Goal: Information Seeking & Learning: Learn about a topic

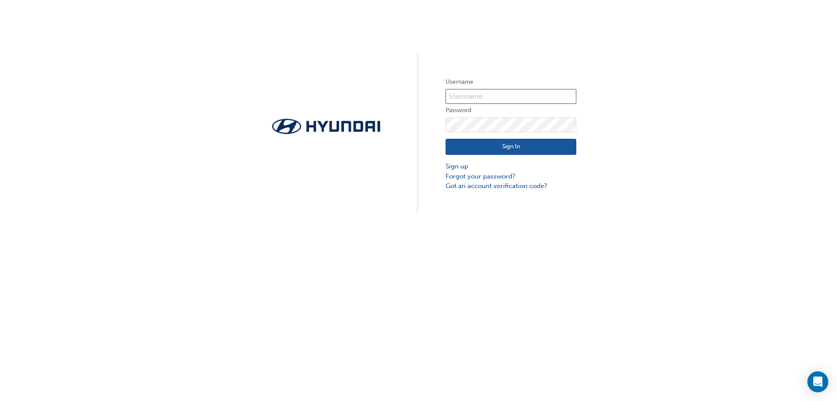
click at [469, 97] on input "text" at bounding box center [511, 96] width 131 height 15
type input "15473"
click button "Sign In" at bounding box center [511, 147] width 131 height 17
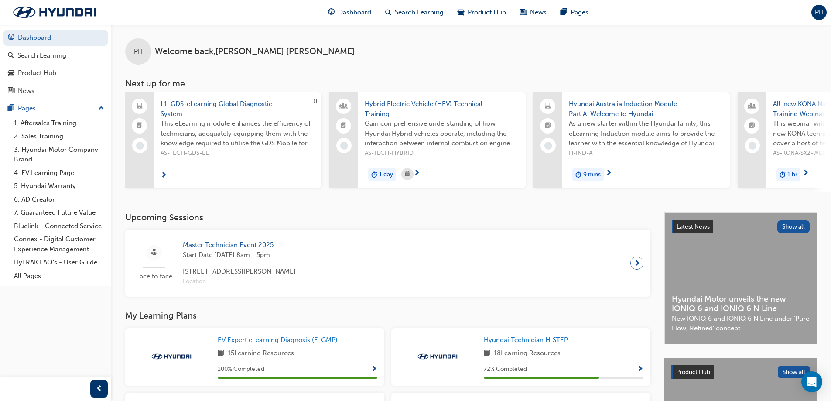
click at [388, 103] on span "Hybrid Electric Vehicle (HEV) Technical Training" at bounding box center [442, 109] width 154 height 20
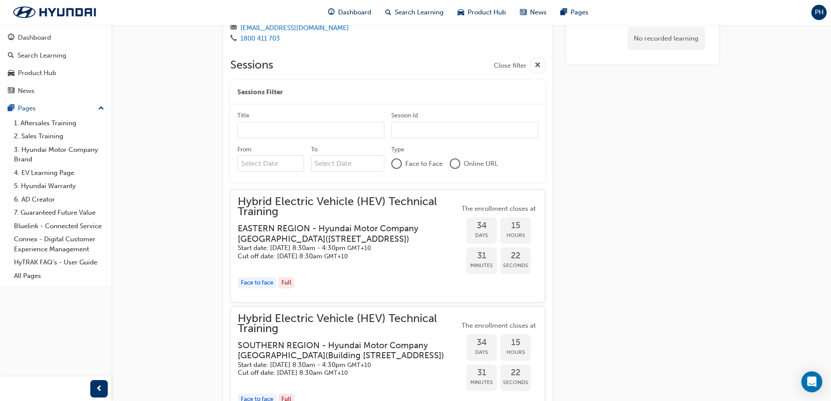
scroll to position [540, 0]
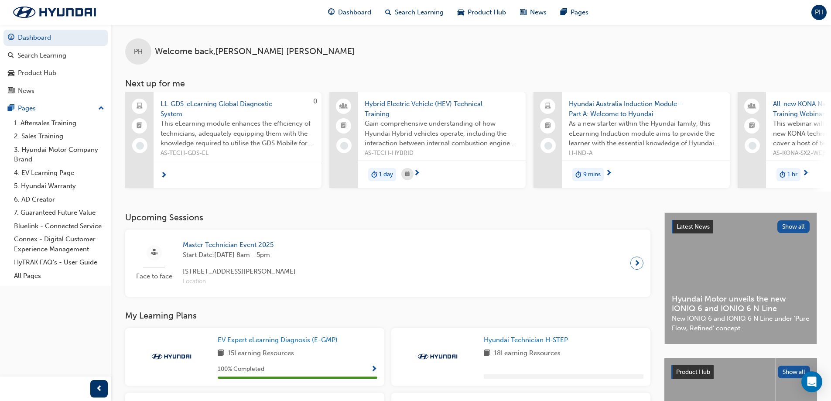
click at [242, 249] on span "Master Technician Event 2025" at bounding box center [239, 245] width 113 height 10
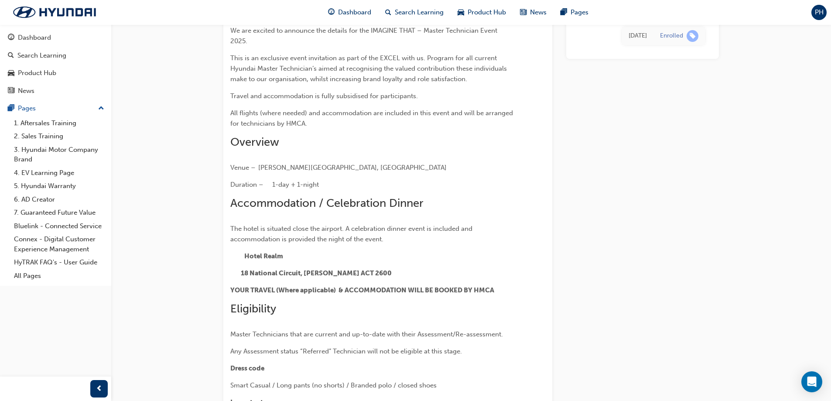
scroll to position [75, 0]
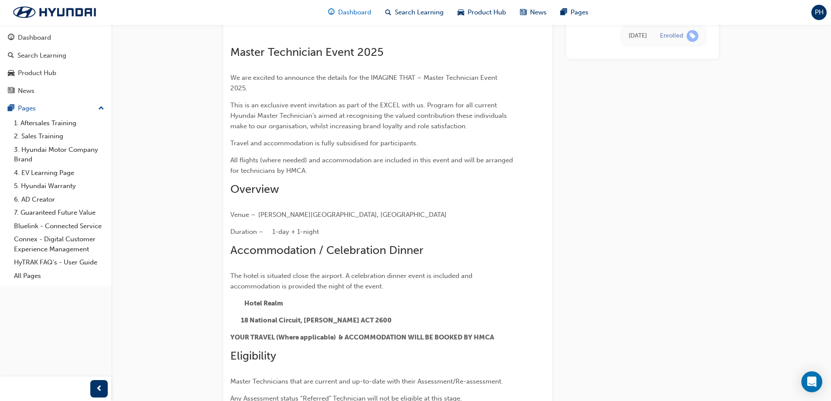
click at [350, 8] on span "Dashboard" at bounding box center [354, 12] width 33 height 10
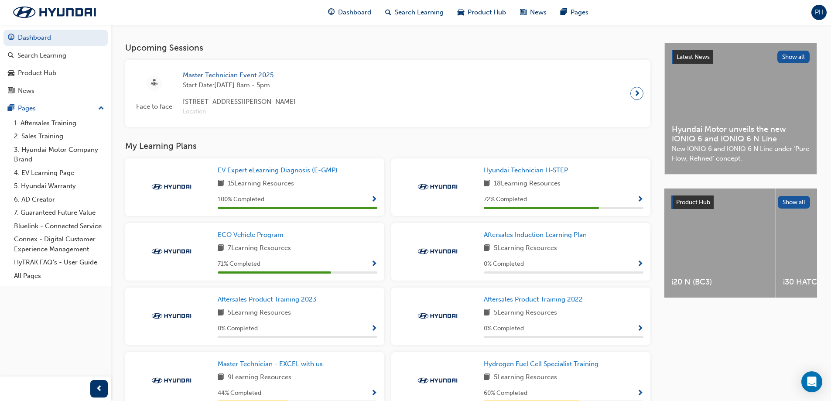
scroll to position [218, 0]
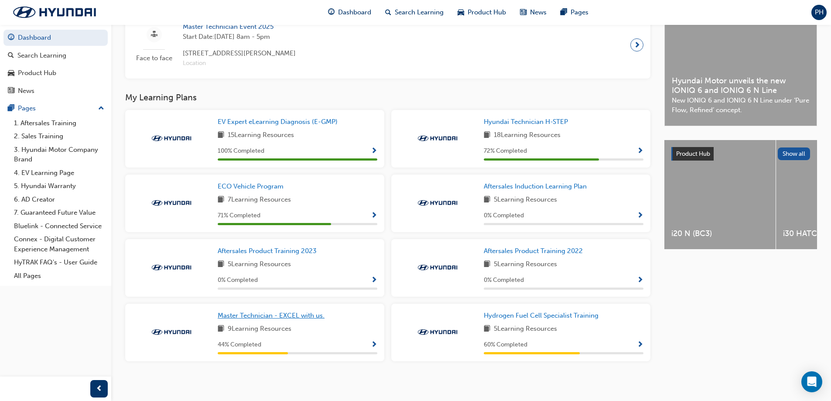
click at [307, 315] on span "Master Technician - EXCEL with us." at bounding box center [271, 315] width 107 height 8
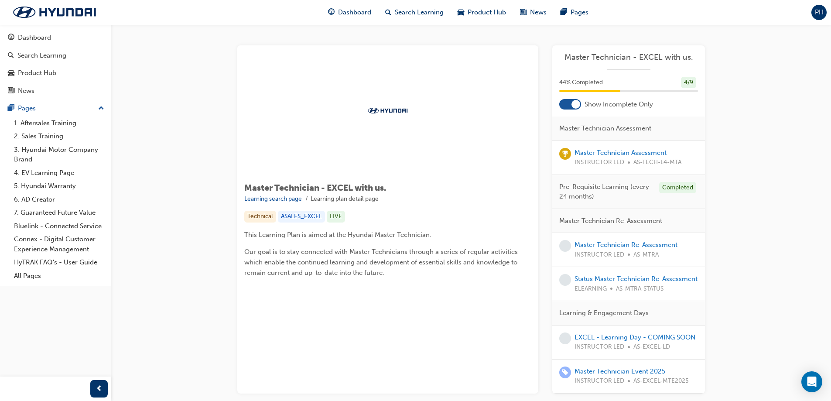
click at [577, 106] on div at bounding box center [575, 104] width 9 height 9
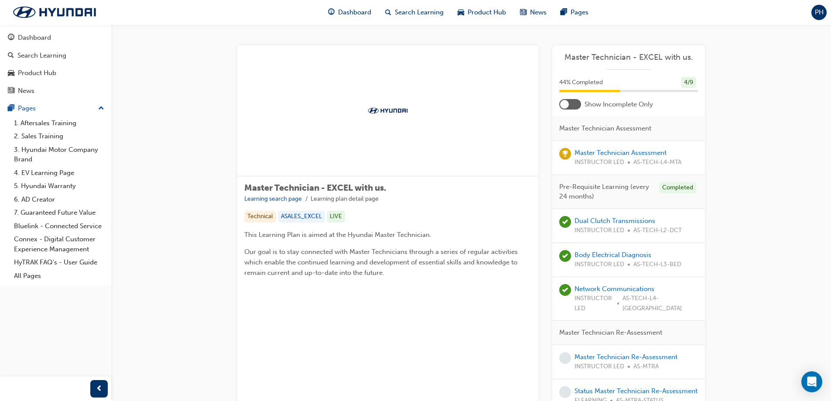
click at [571, 105] on div at bounding box center [570, 104] width 22 height 10
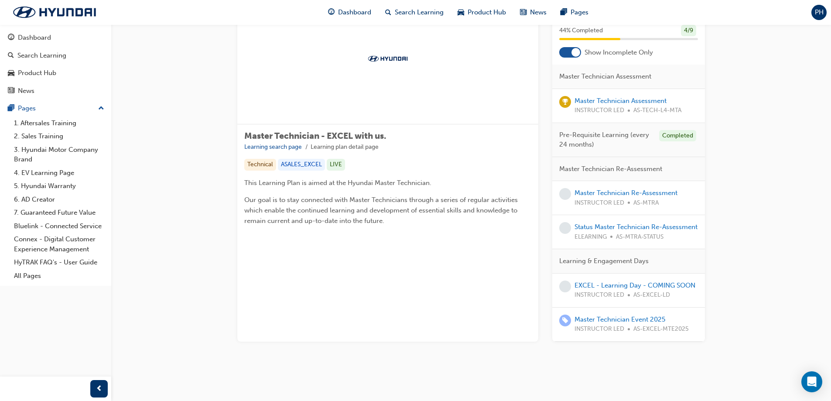
scroll to position [84, 0]
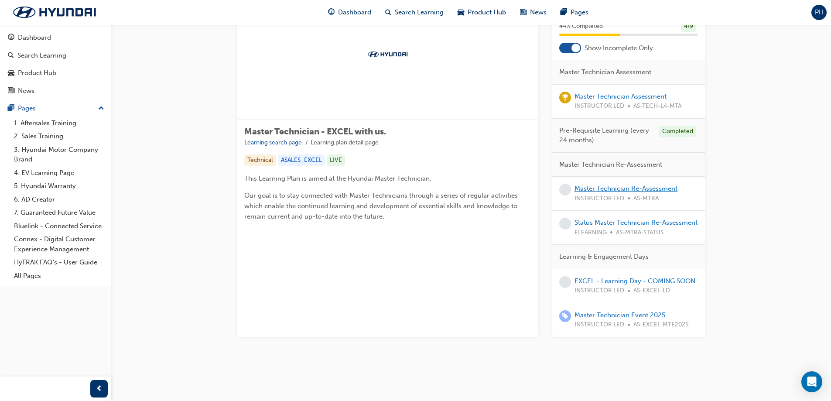
click at [632, 188] on link "Master Technician Re-Assessment" at bounding box center [625, 188] width 103 height 8
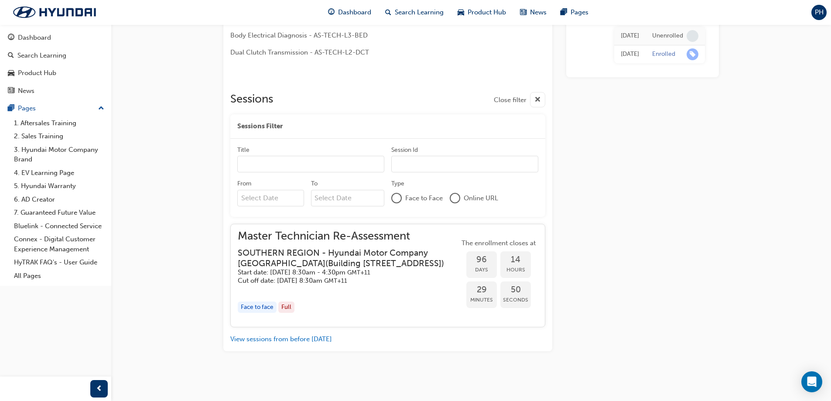
scroll to position [286, 0]
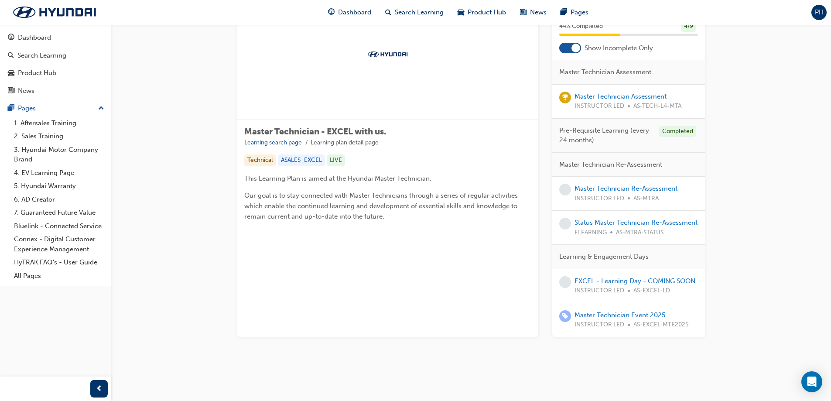
scroll to position [84, 0]
click at [628, 222] on link "Status Master Technician Re-Assessment" at bounding box center [635, 223] width 123 height 8
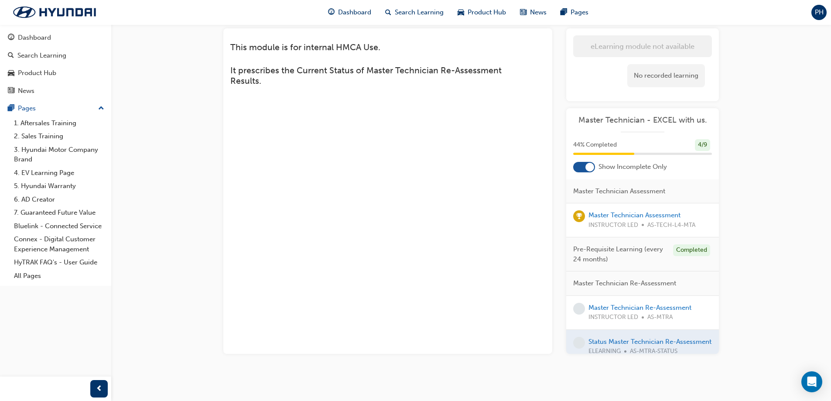
scroll to position [53, 0]
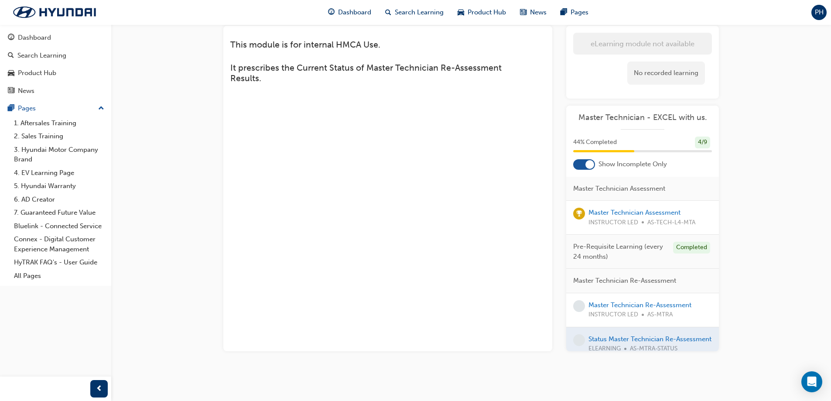
click at [763, 310] on div "Status Master Technician Re-Assessment eLearning 8 pts AS-MTRA-STATUS This modu…" at bounding box center [415, 174] width 831 height 454
click at [676, 302] on link "Master Technician Re-Assessment" at bounding box center [639, 305] width 103 height 8
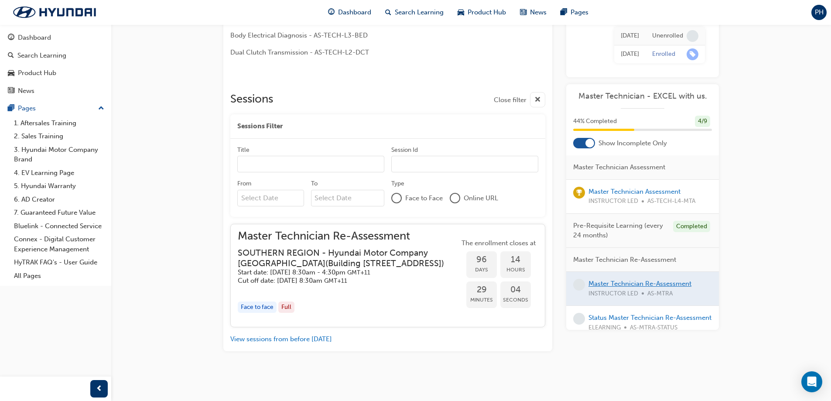
scroll to position [286, 0]
click at [396, 283] on h5 "Cut off date: [DATE] 8:30am GMT+11" at bounding box center [342, 281] width 208 height 8
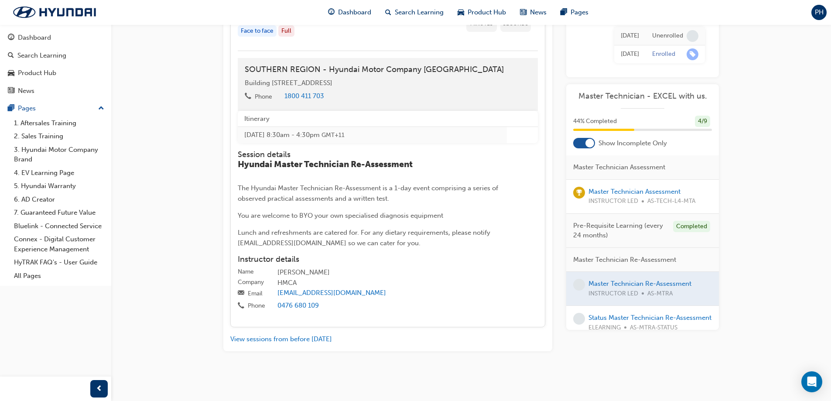
scroll to position [562, 0]
click at [313, 336] on button "View sessions from before [DATE]" at bounding box center [281, 339] width 102 height 10
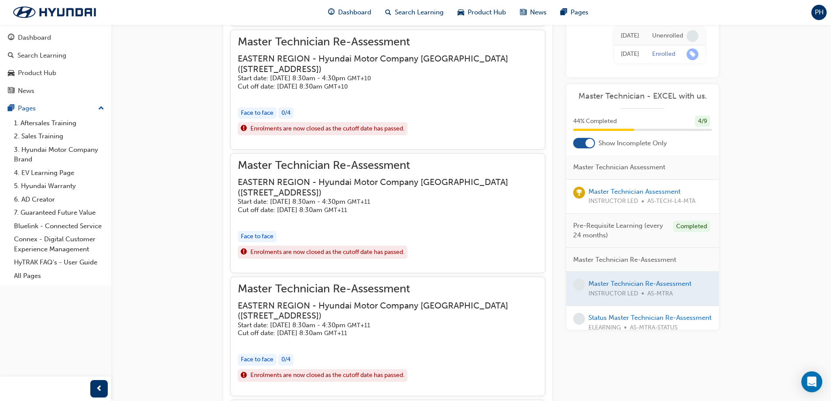
scroll to position [3141, 0]
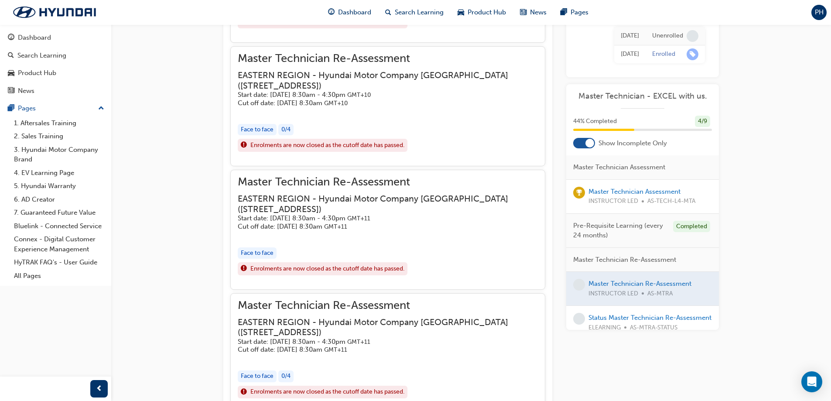
click at [639, 287] on div at bounding box center [642, 289] width 153 height 34
click at [635, 284] on div at bounding box center [642, 289] width 153 height 34
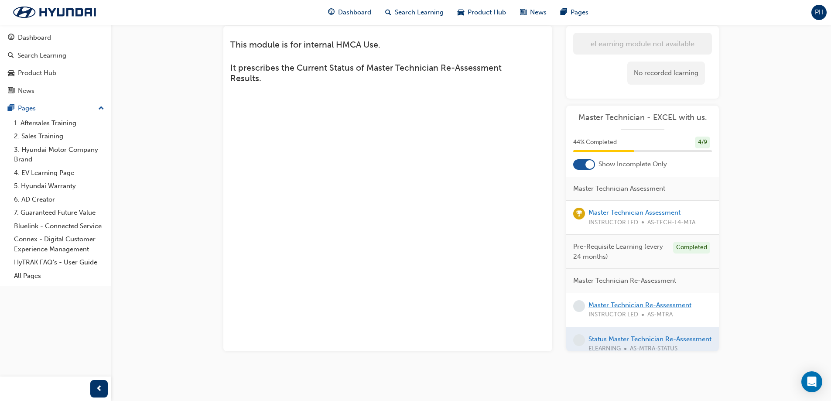
click at [613, 307] on link "Master Technician Re-Assessment" at bounding box center [639, 305] width 103 height 8
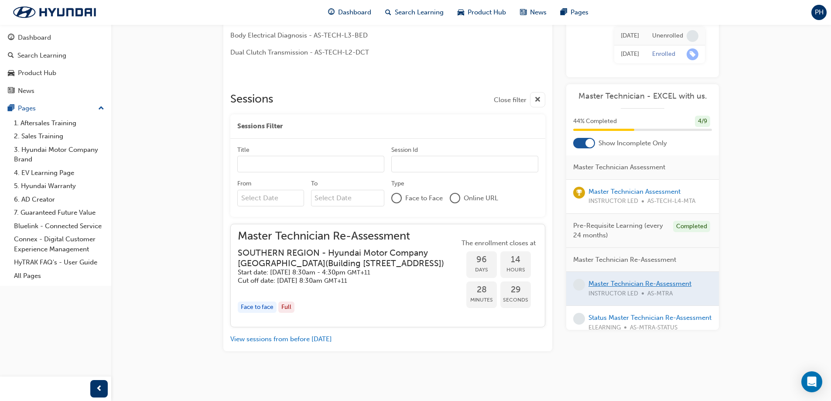
scroll to position [286, 0]
click at [286, 308] on div "Full" at bounding box center [286, 307] width 16 height 12
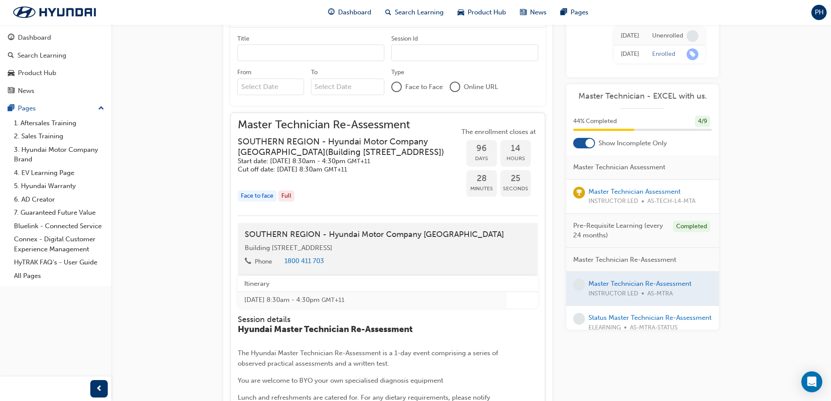
click at [263, 202] on div "Face to face" at bounding box center [257, 196] width 39 height 12
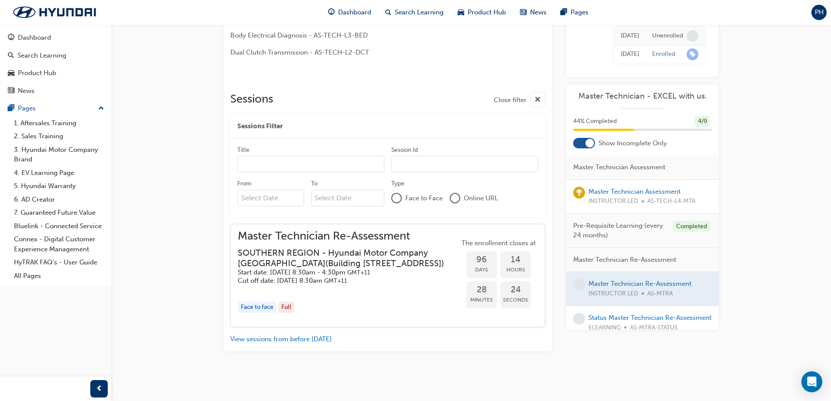
click at [284, 307] on div "Full" at bounding box center [286, 307] width 16 height 12
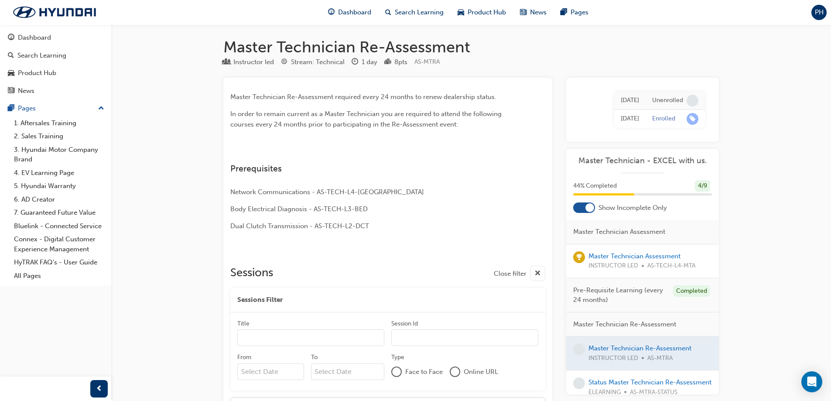
scroll to position [0, 0]
click at [43, 123] on link "1. Aftersales Training" at bounding box center [58, 123] width 97 height 14
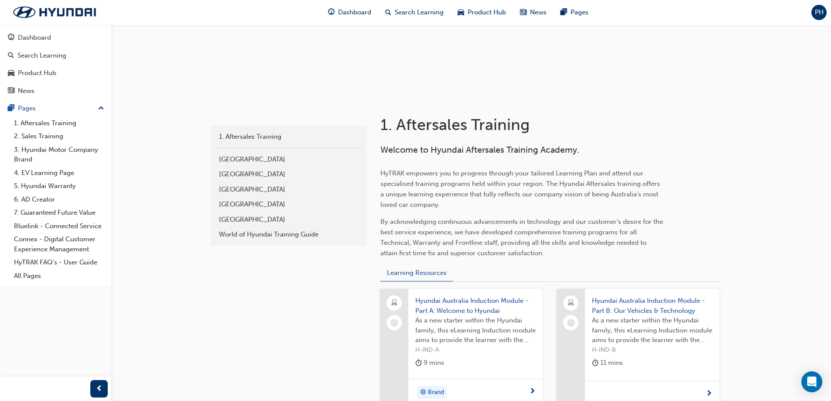
scroll to position [131, 0]
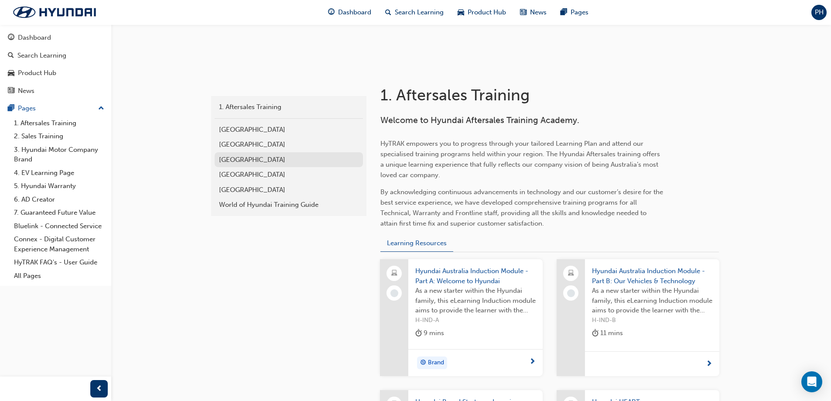
click at [257, 164] on div "[GEOGRAPHIC_DATA]" at bounding box center [289, 160] width 140 height 10
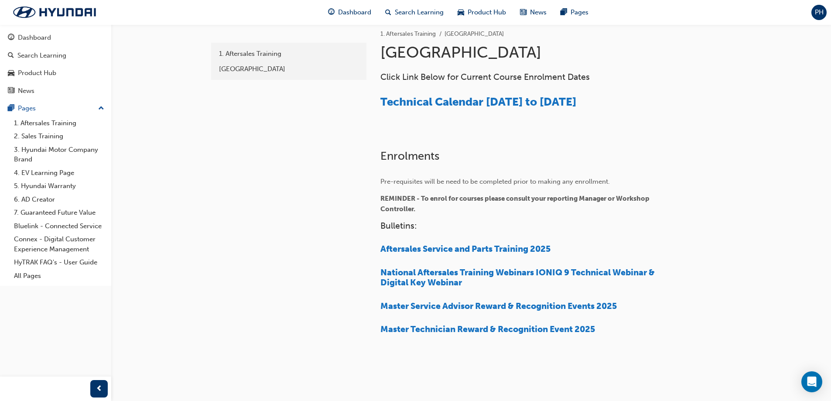
scroll to position [164, 0]
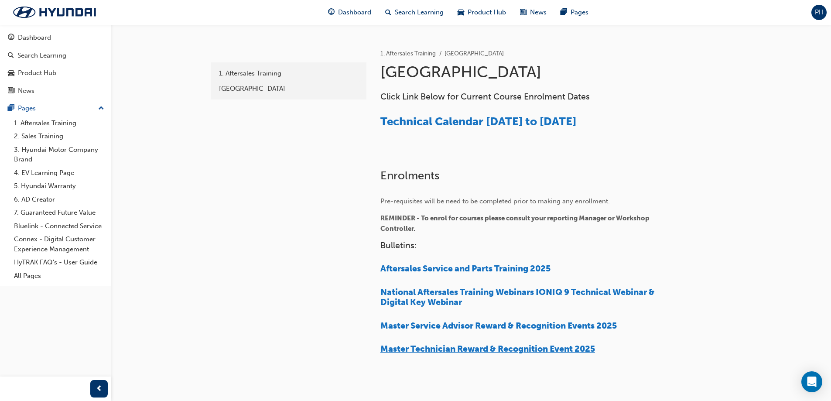
click at [526, 352] on span "Master Technician Reward & Recognition Event 2025" at bounding box center [487, 349] width 215 height 10
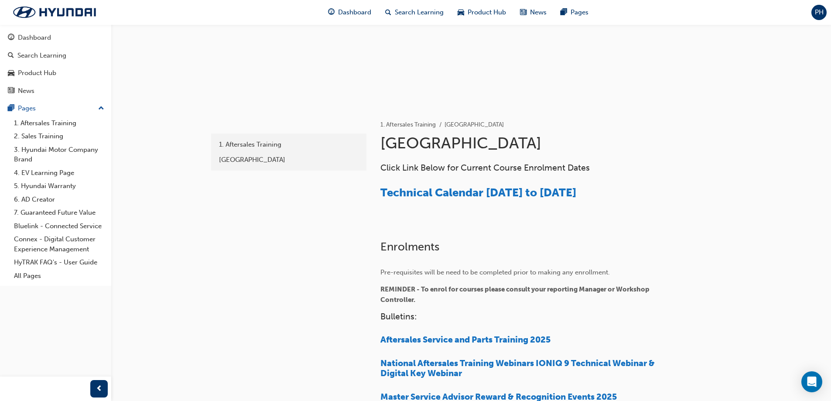
scroll to position [87, 0]
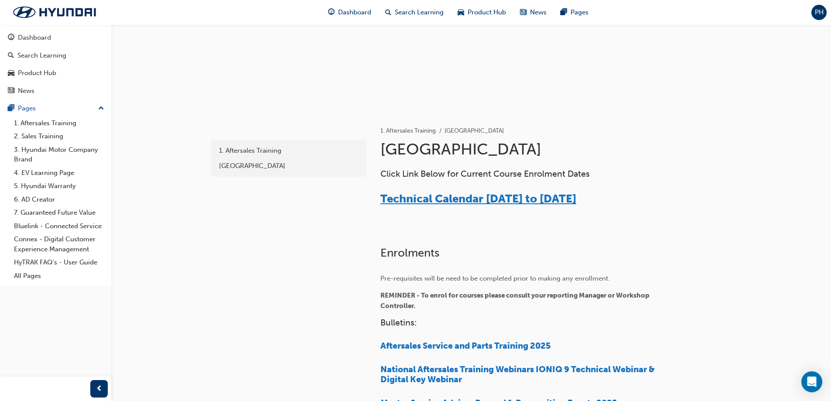
click at [429, 198] on span "Technical Calendar [DATE] to [DATE]" at bounding box center [478, 199] width 196 height 14
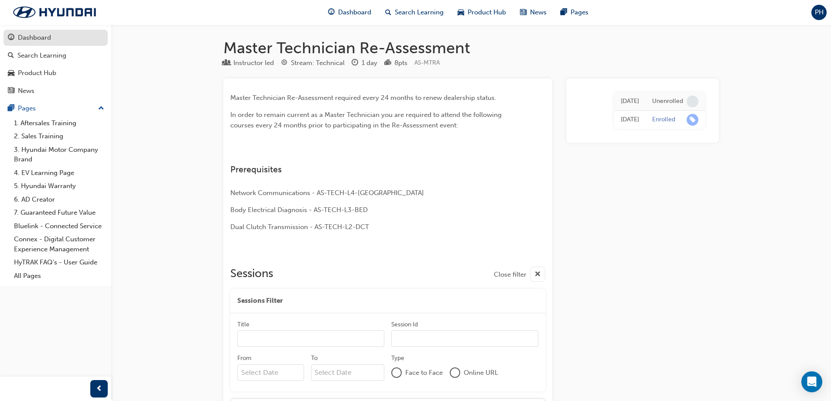
click at [40, 43] on div "Dashboard" at bounding box center [56, 37] width 96 height 11
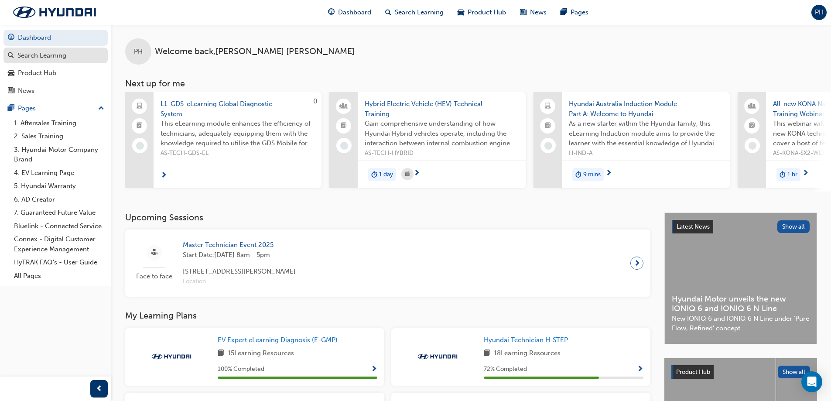
click at [65, 58] on div "Search Learning" at bounding box center [41, 56] width 49 height 10
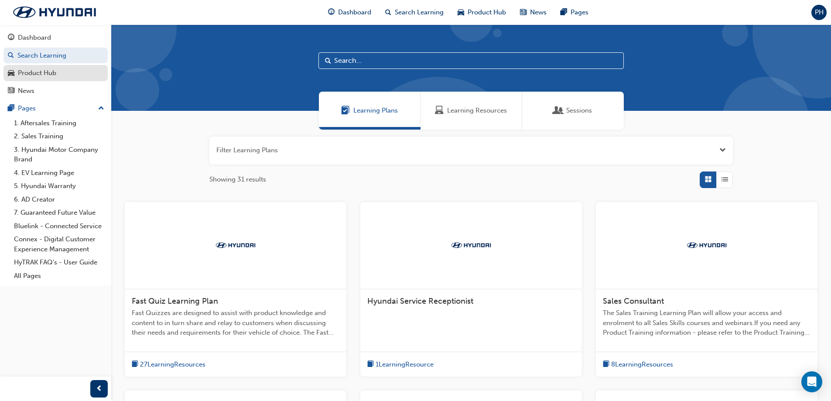
click at [53, 69] on div "Product Hub" at bounding box center [37, 73] width 38 height 10
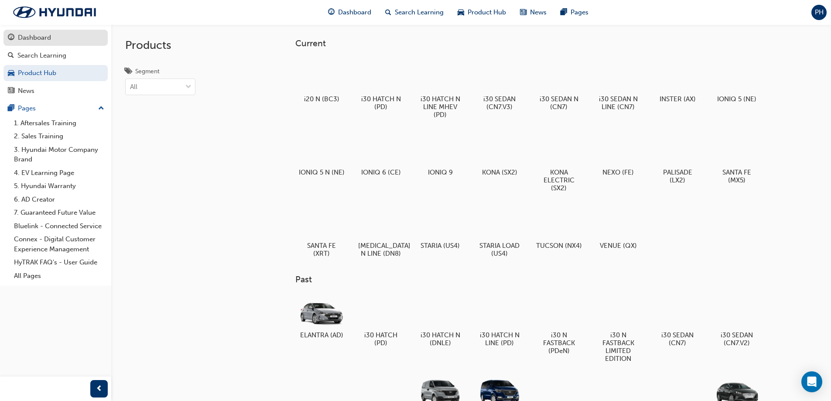
click at [50, 35] on div "Dashboard" at bounding box center [34, 38] width 33 height 10
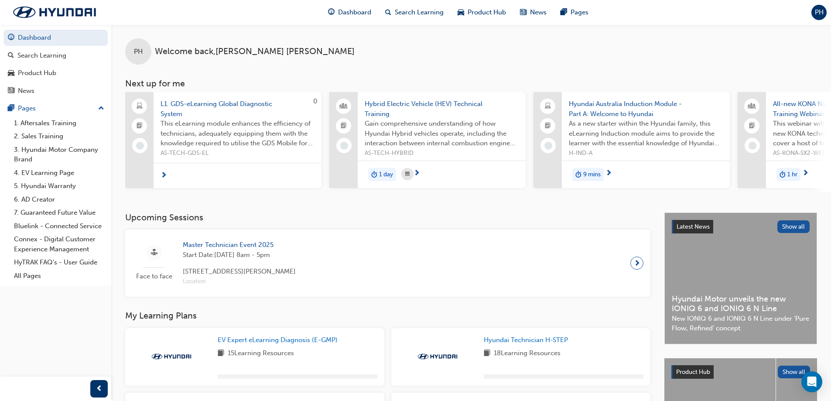
click at [820, 10] on span "PH" at bounding box center [819, 12] width 9 height 10
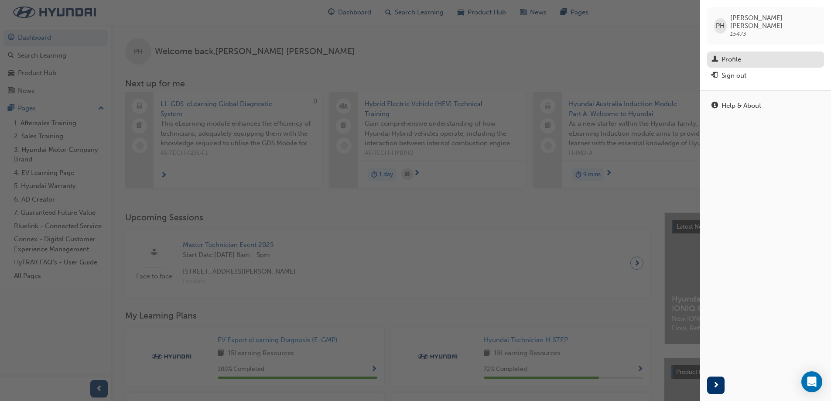
click at [738, 55] on div "Profile" at bounding box center [731, 60] width 20 height 10
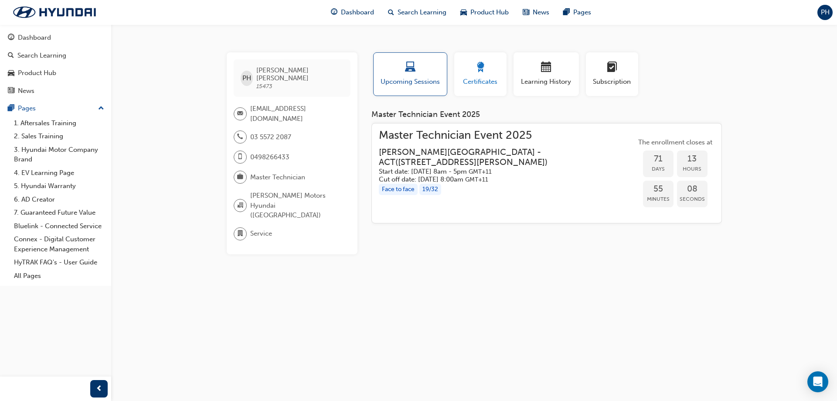
click at [481, 74] on span "award-icon" at bounding box center [480, 68] width 10 height 12
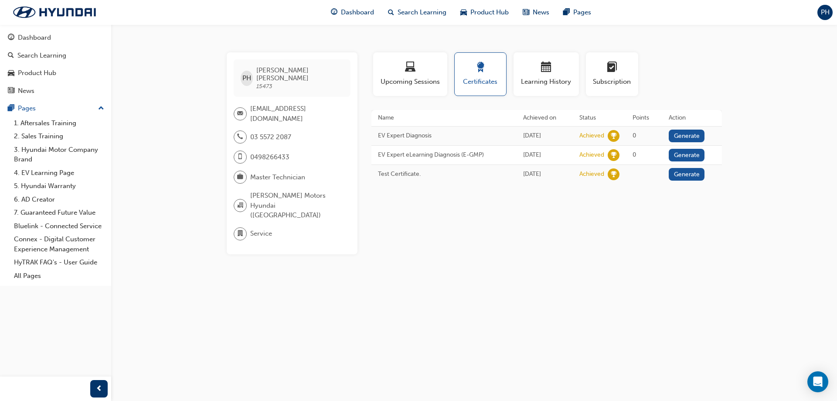
click at [242, 171] on span "briefcase-icon" at bounding box center [240, 176] width 6 height 11
click at [561, 88] on button "Learning History" at bounding box center [546, 74] width 65 height 44
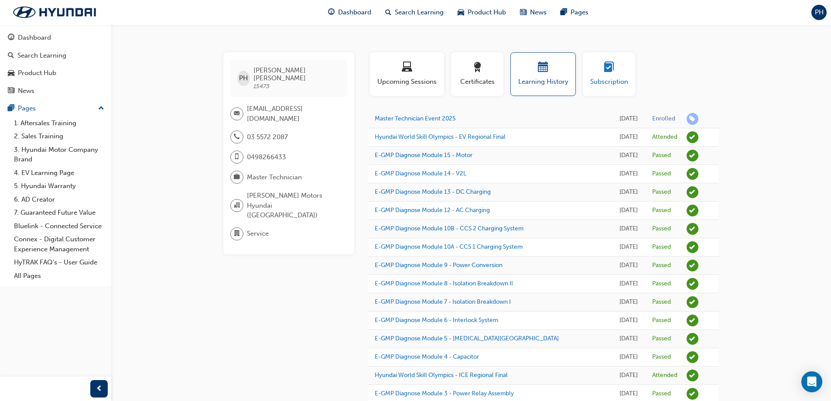
click at [588, 83] on button "Subscription" at bounding box center [609, 74] width 52 height 44
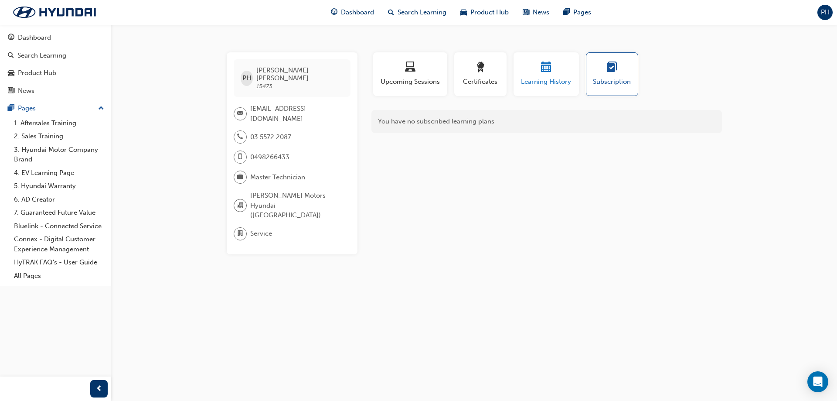
click at [566, 80] on span "Learning History" at bounding box center [546, 82] width 52 height 10
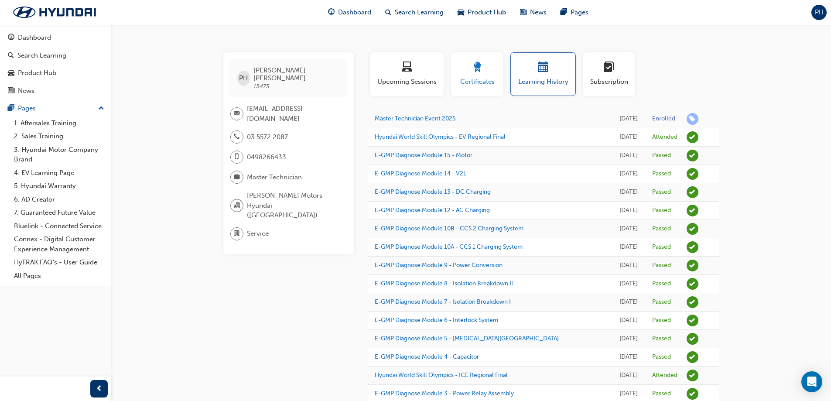
click at [484, 69] on div "button" at bounding box center [477, 69] width 39 height 14
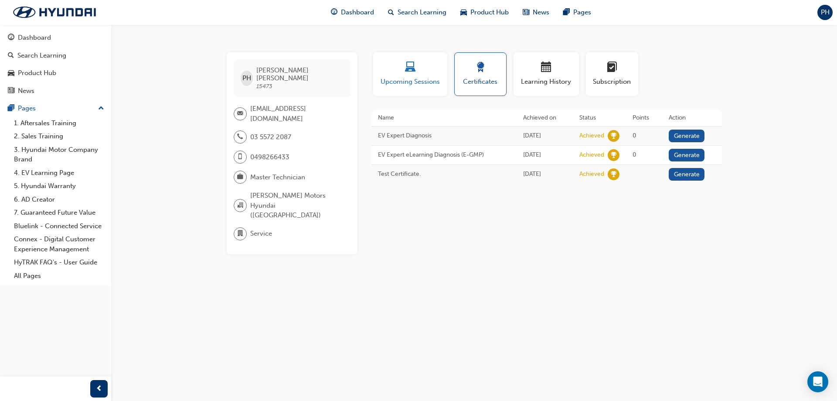
click at [403, 65] on div "button" at bounding box center [410, 69] width 61 height 14
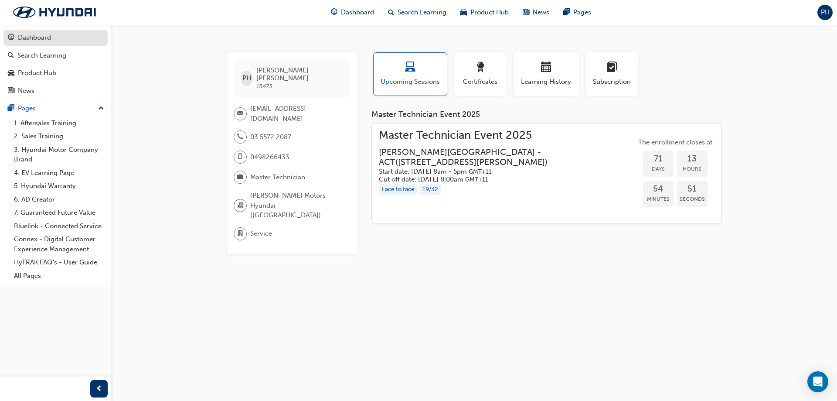
click at [60, 37] on div "Dashboard" at bounding box center [56, 37] width 96 height 11
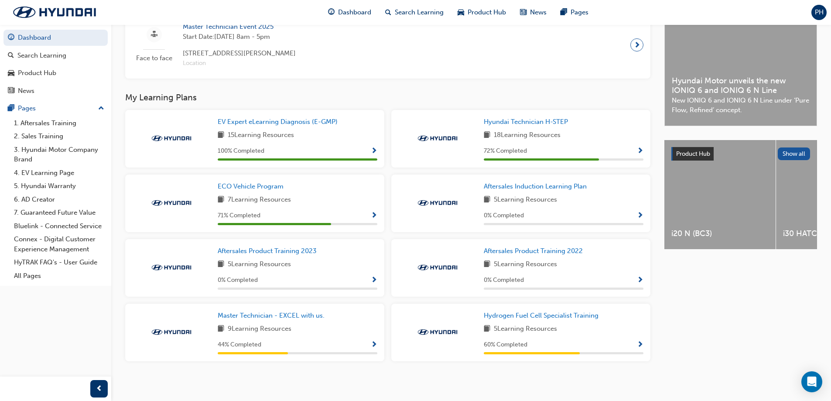
scroll to position [225, 0]
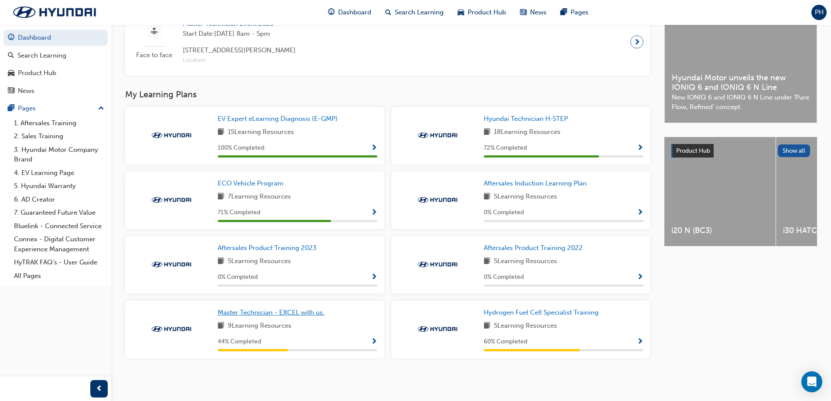
click at [283, 315] on span "Master Technician - EXCEL with us." at bounding box center [271, 312] width 107 height 8
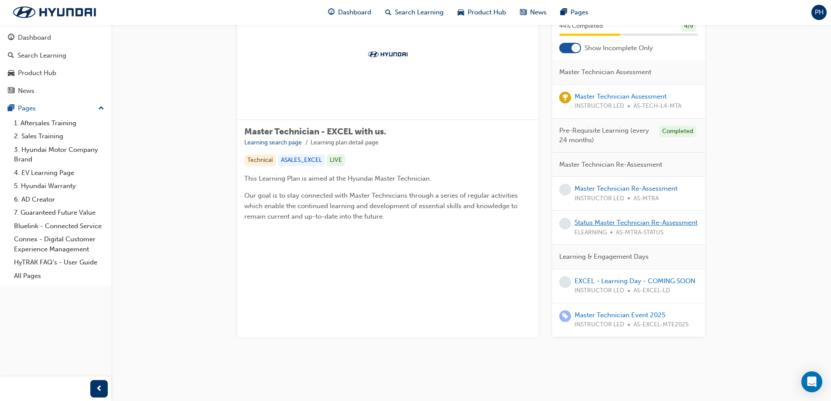
scroll to position [84, 0]
click at [632, 221] on link "Status Master Technician Re-Assessment" at bounding box center [635, 223] width 123 height 8
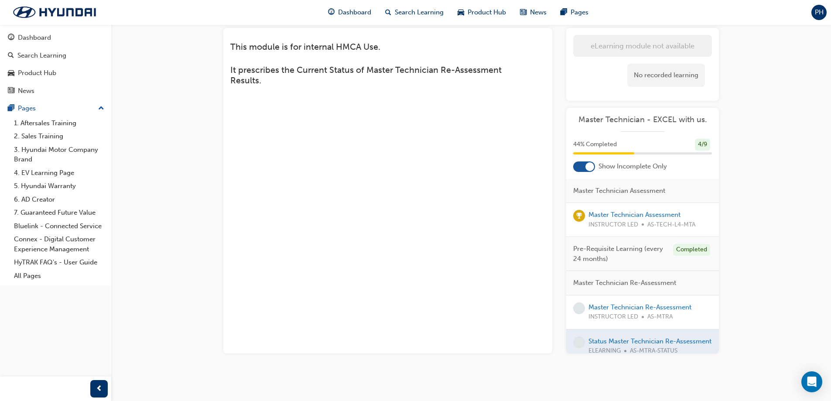
scroll to position [53, 0]
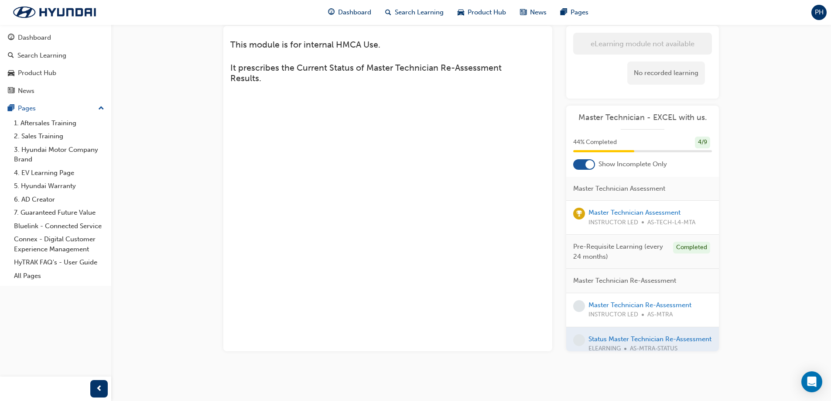
click at [591, 163] on div at bounding box center [589, 164] width 9 height 9
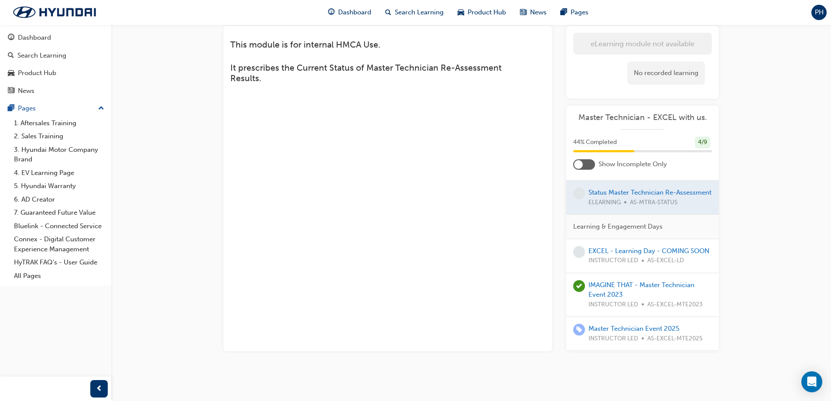
scroll to position [268, 0]
click at [590, 165] on div at bounding box center [584, 164] width 22 height 10
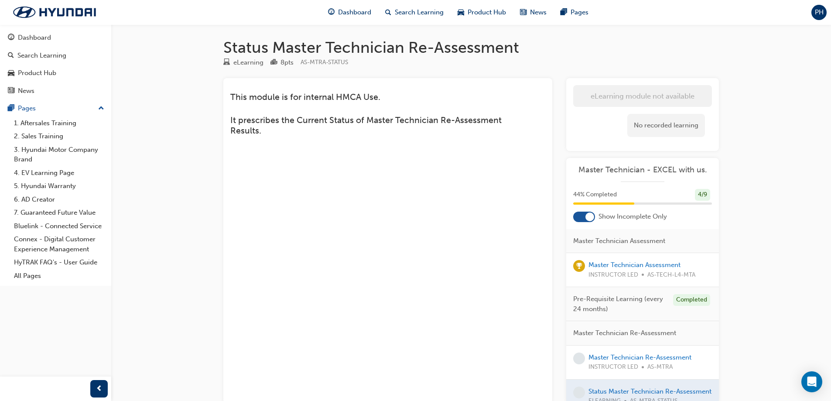
scroll to position [0, 0]
click at [29, 93] on div "News" at bounding box center [26, 91] width 17 height 10
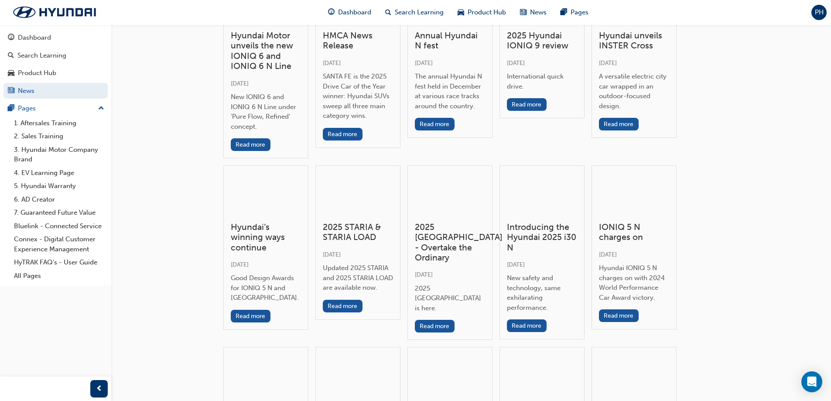
scroll to position [131, 0]
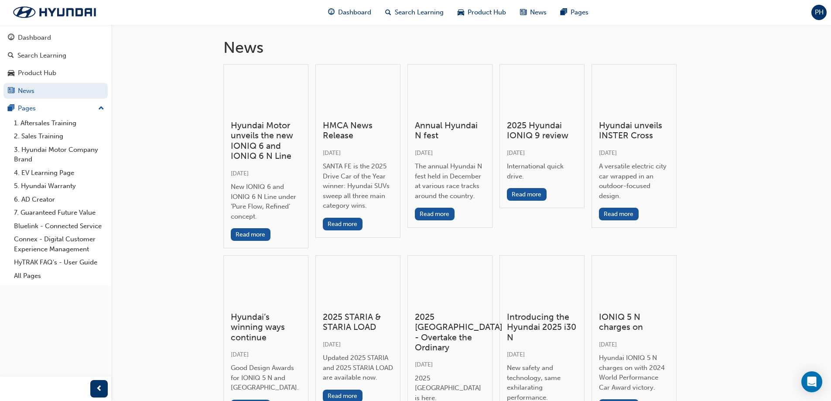
scroll to position [0, 0]
click at [35, 36] on div "Dashboard" at bounding box center [34, 38] width 33 height 10
